Goal: Task Accomplishment & Management: Manage account settings

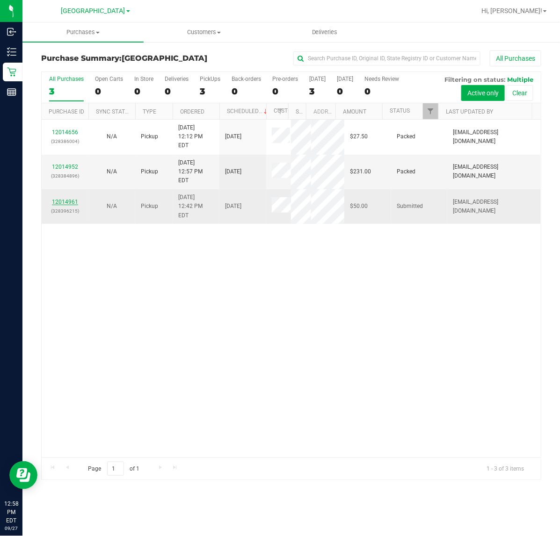
click at [71, 199] on link "12014961" at bounding box center [65, 202] width 26 height 7
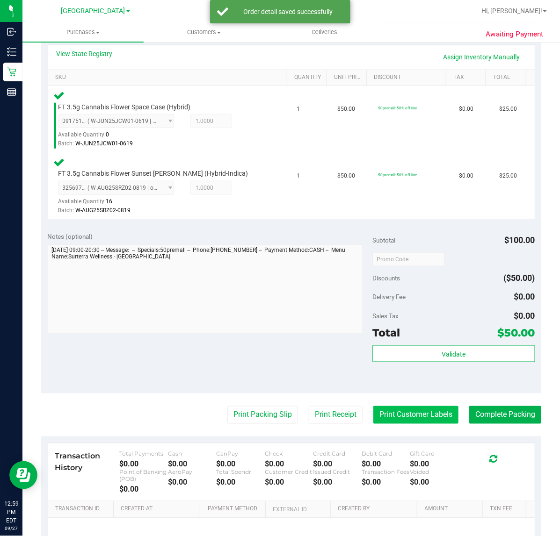
scroll to position [278, 0]
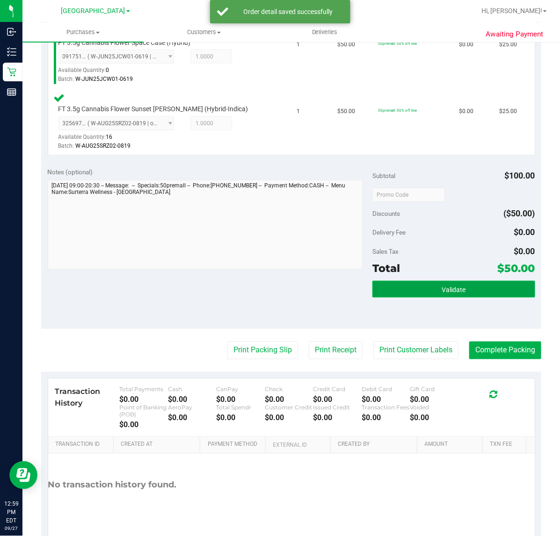
click at [412, 284] on button "Validate" at bounding box center [453, 289] width 162 height 17
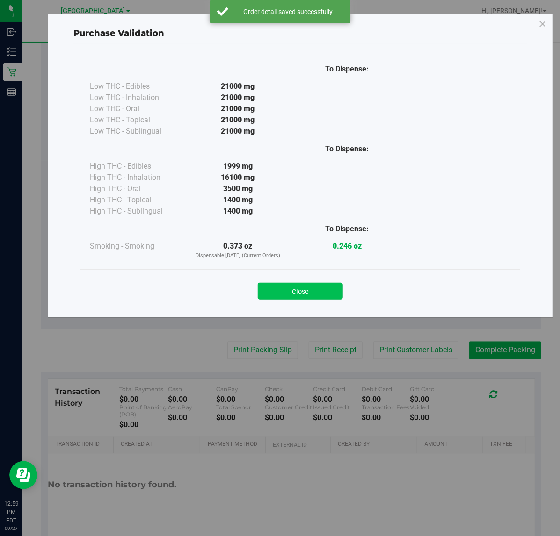
click at [289, 295] on button "Close" at bounding box center [300, 291] width 85 height 17
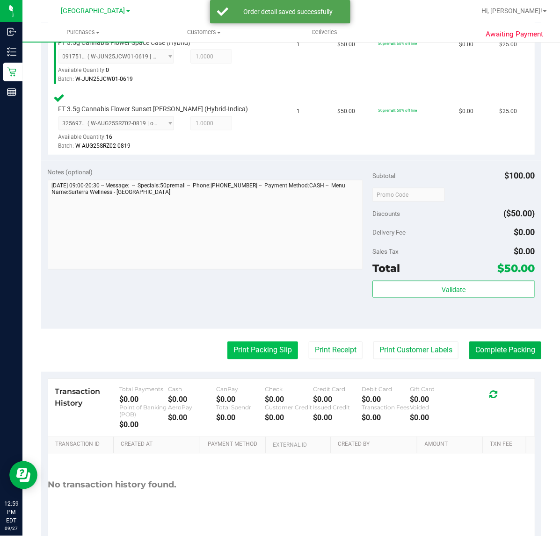
click at [246, 347] on button "Print Packing Slip" at bounding box center [262, 351] width 71 height 18
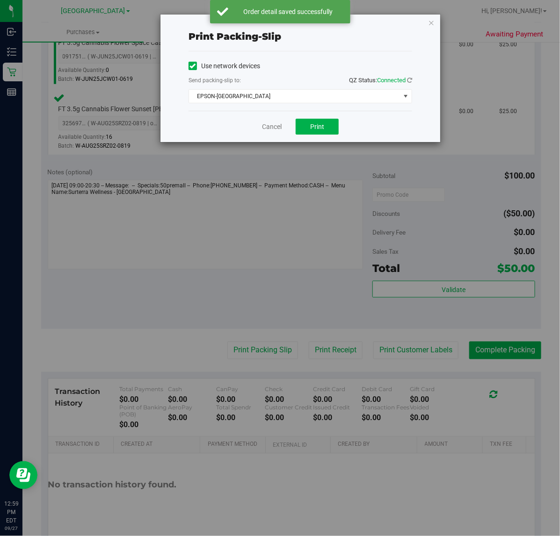
click at [293, 122] on div "Cancel Print" at bounding box center [300, 126] width 224 height 31
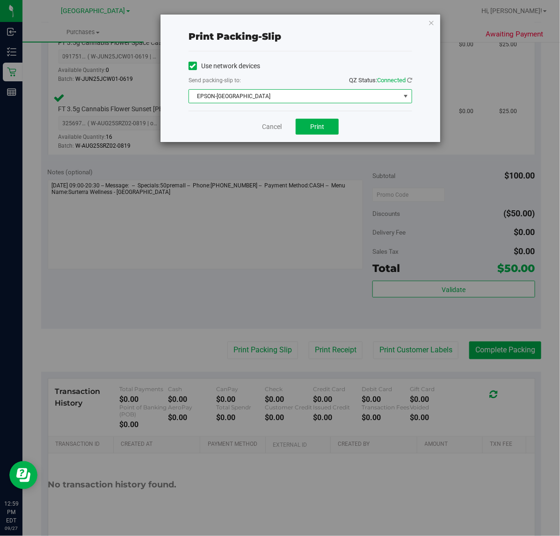
click at [304, 95] on span "EPSON-[GEOGRAPHIC_DATA]" at bounding box center [294, 96] width 211 height 13
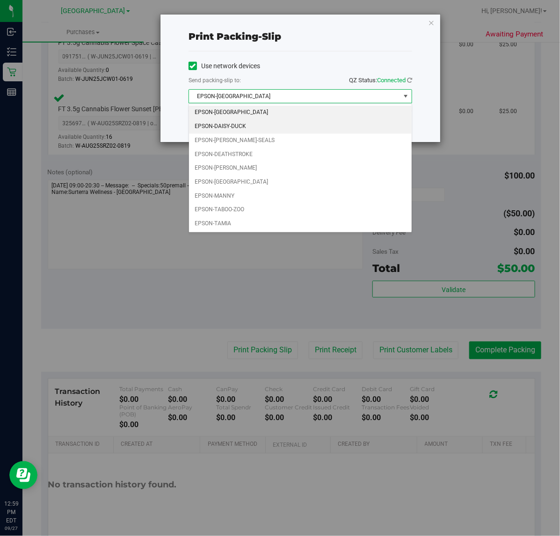
click at [256, 126] on li "EPSON-DAISY-DUCK" at bounding box center [300, 127] width 223 height 14
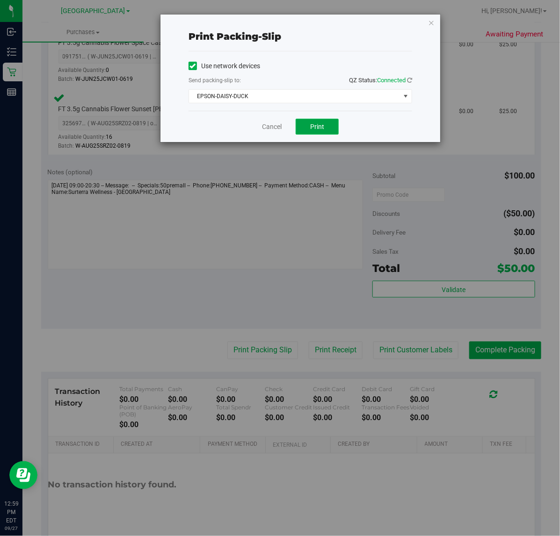
click at [312, 130] on span "Print" at bounding box center [317, 126] width 14 height 7
click at [430, 21] on icon "button" at bounding box center [431, 22] width 7 height 11
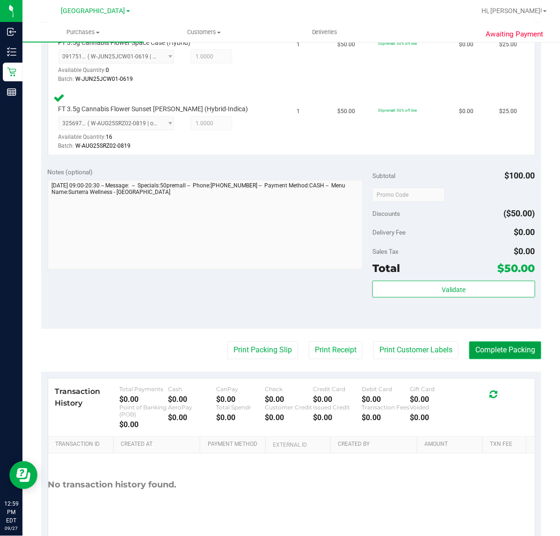
click at [506, 347] on button "Complete Packing" at bounding box center [505, 351] width 72 height 18
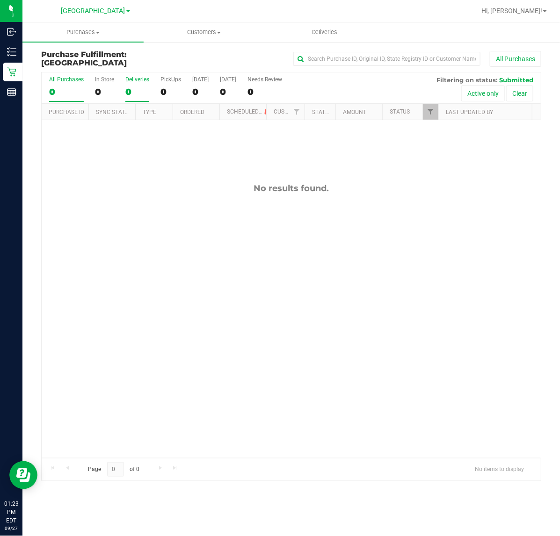
click at [132, 79] on div "Deliveries" at bounding box center [137, 79] width 24 height 7
click at [0, 0] on input "Deliveries 0" at bounding box center [0, 0] width 0 height 0
click at [433, 117] on link "Filter" at bounding box center [430, 112] width 15 height 16
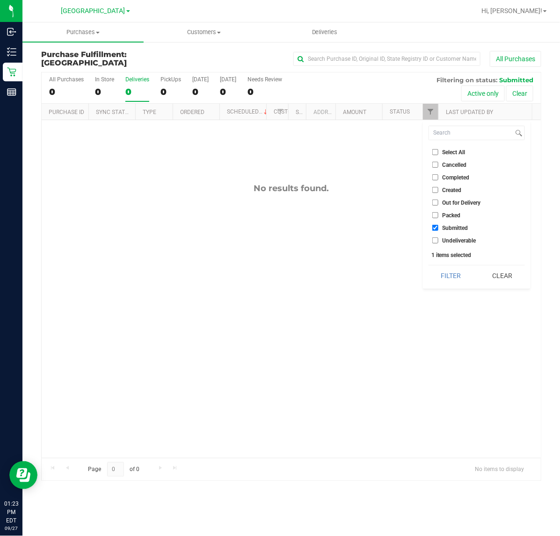
click at [439, 213] on label "Packed" at bounding box center [446, 215] width 29 height 6
click at [438, 213] on input "Packed" at bounding box center [435, 215] width 6 height 6
checkbox input "true"
click at [441, 277] on button "Filter" at bounding box center [450, 276] width 45 height 21
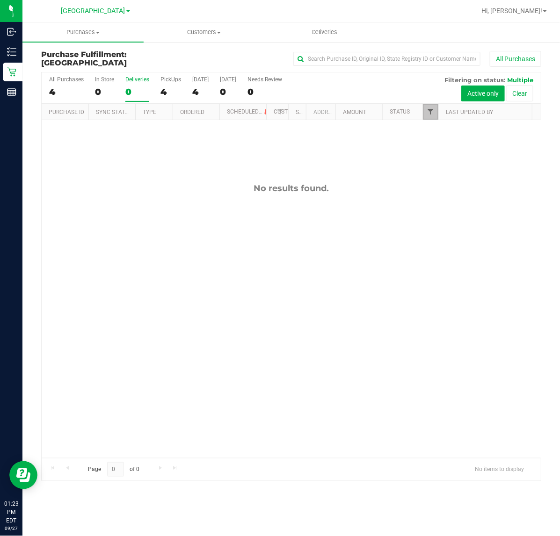
click at [433, 113] on span "Filter" at bounding box center [429, 111] width 7 height 7
click at [434, 201] on input "Out for Delivery" at bounding box center [435, 203] width 6 height 6
checkbox input "true"
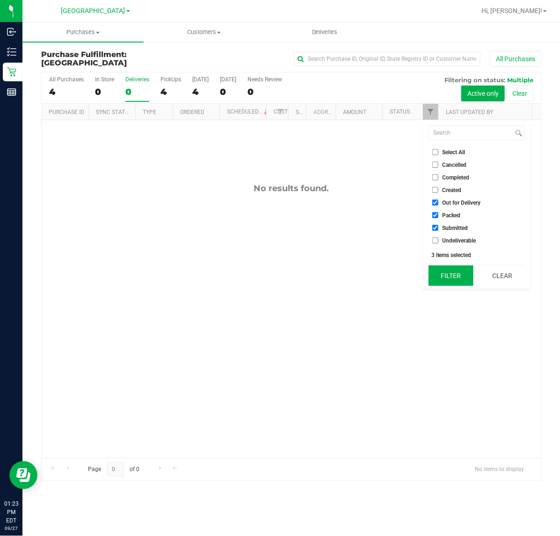
click at [442, 269] on button "Filter" at bounding box center [450, 276] width 45 height 21
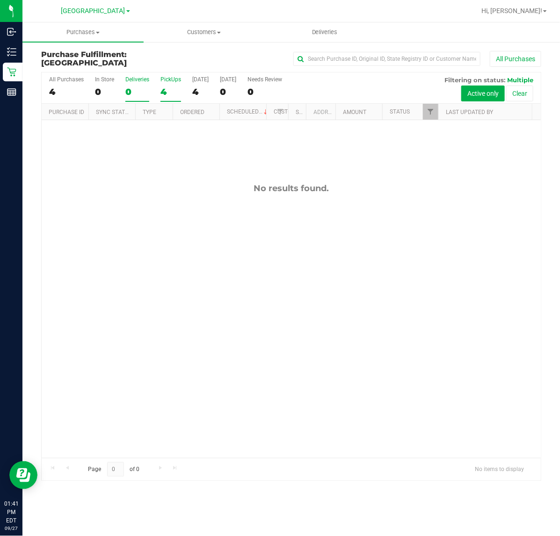
click at [173, 83] on label "PickUps 4" at bounding box center [170, 89] width 21 height 26
click at [0, 0] on input "PickUps 4" at bounding box center [0, 0] width 0 height 0
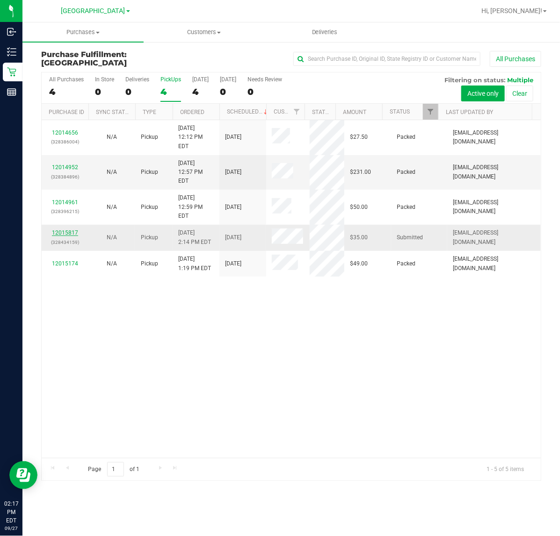
click at [65, 230] on link "12015817" at bounding box center [65, 233] width 26 height 7
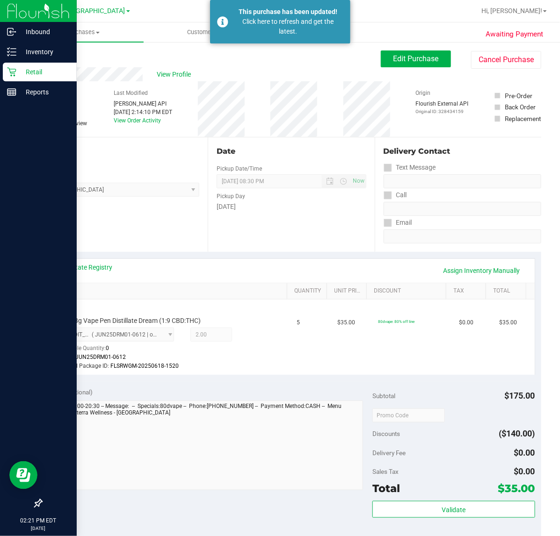
click at [17, 71] on p "Retail" at bounding box center [44, 71] width 56 height 11
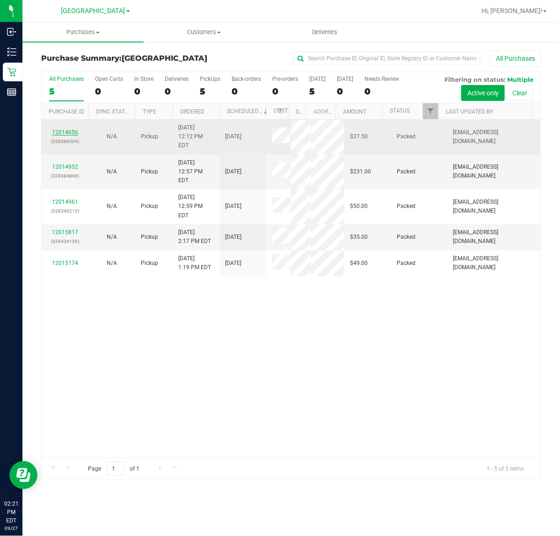
click at [66, 129] on link "12014656" at bounding box center [65, 132] width 26 height 7
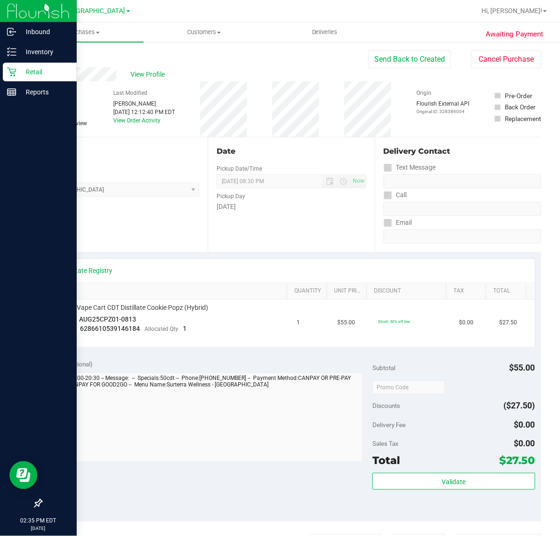
click at [7, 66] on div "Retail" at bounding box center [40, 72] width 74 height 19
